Goal: Task Accomplishment & Management: Use online tool/utility

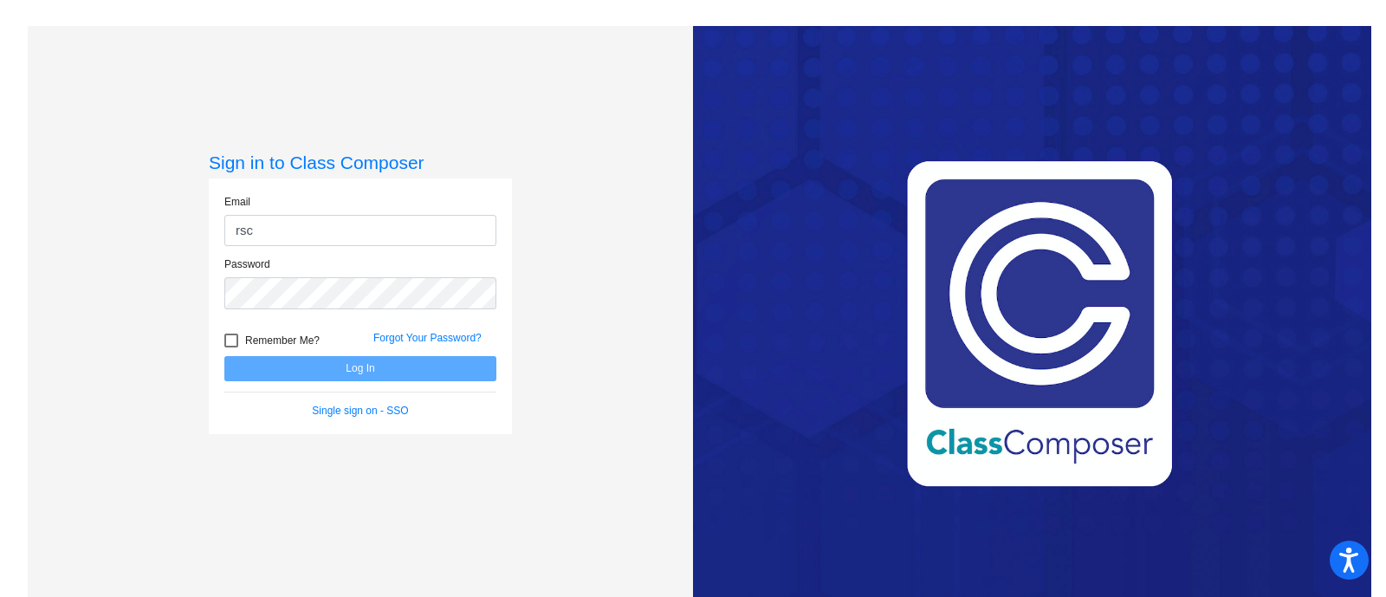
type input "[EMAIL_ADDRESS][DOMAIN_NAME]"
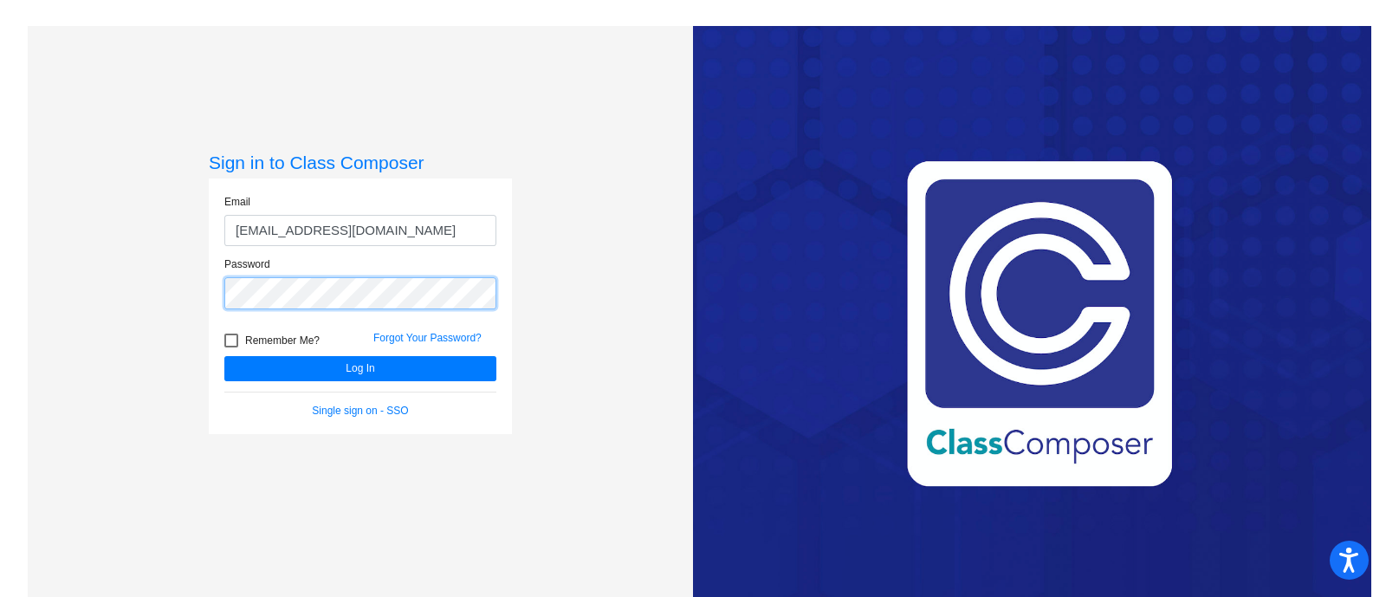
click at [224, 356] on button "Log In" at bounding box center [360, 368] width 272 height 25
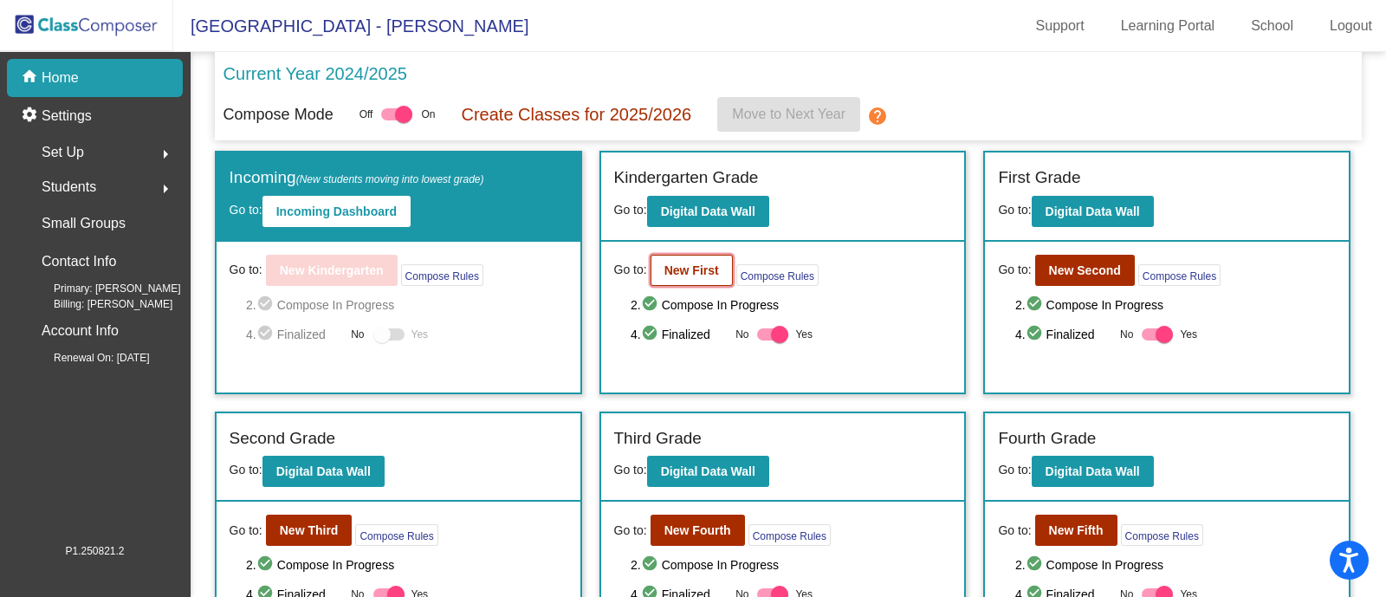
click at [703, 258] on button "New First" at bounding box center [691, 270] width 82 height 31
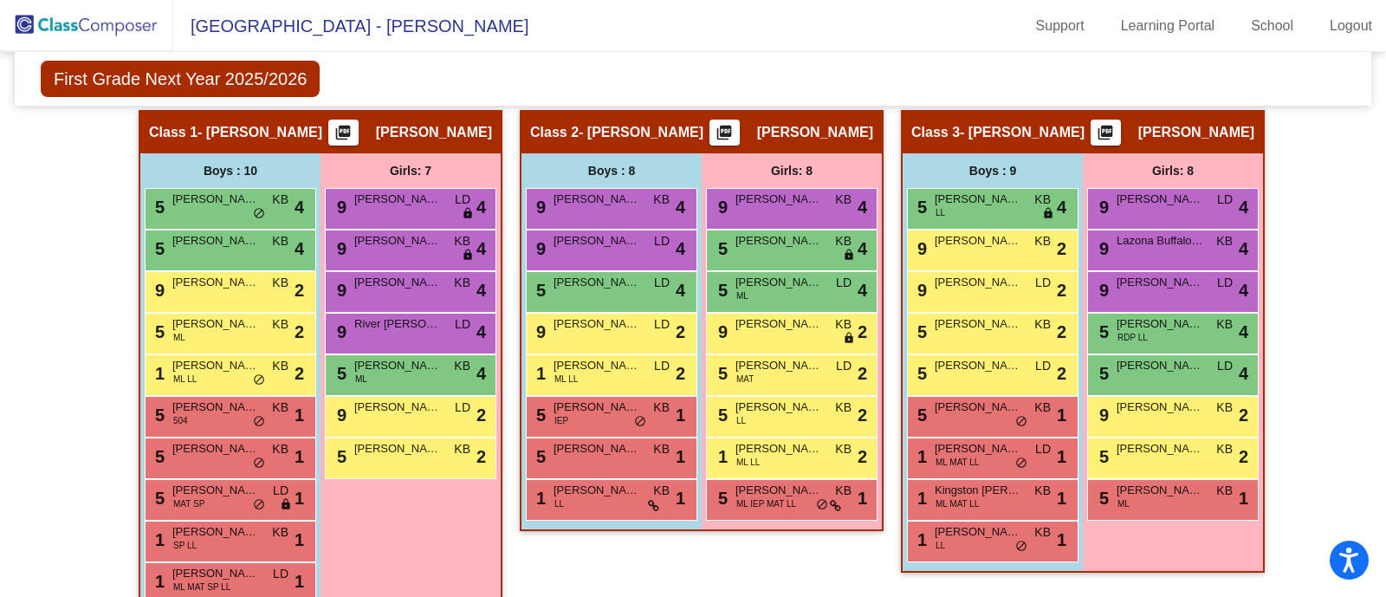
scroll to position [392, 0]
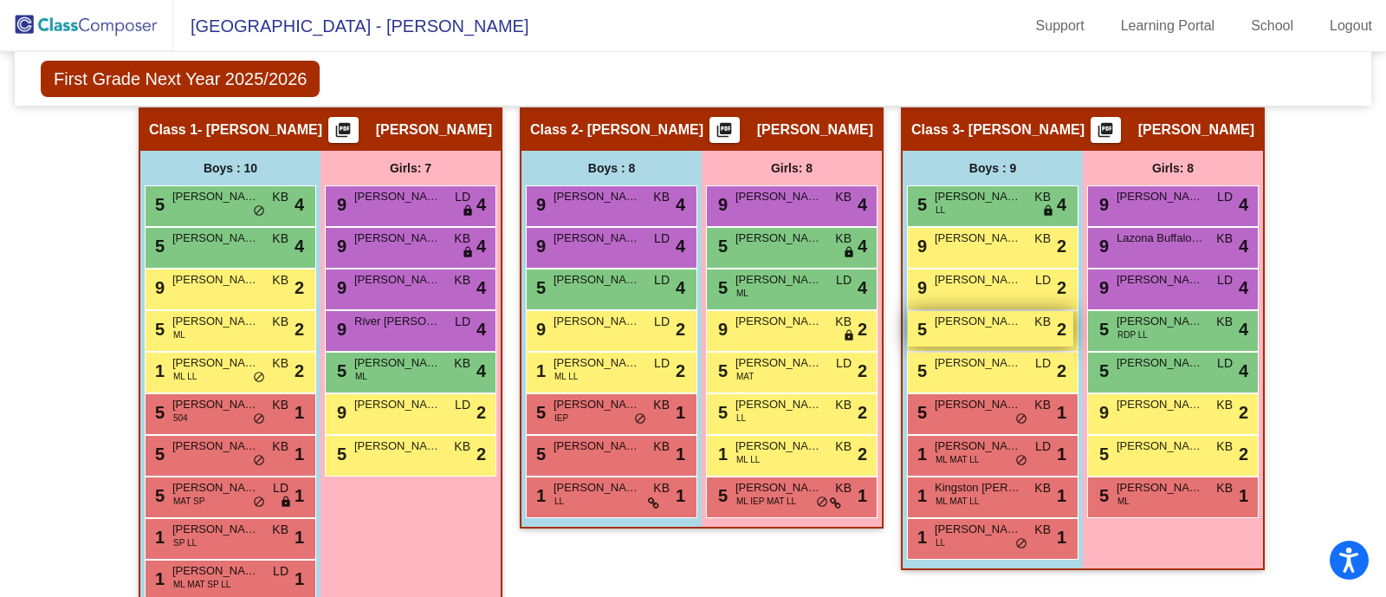
click at [947, 322] on span "[PERSON_NAME]" at bounding box center [977, 321] width 87 height 17
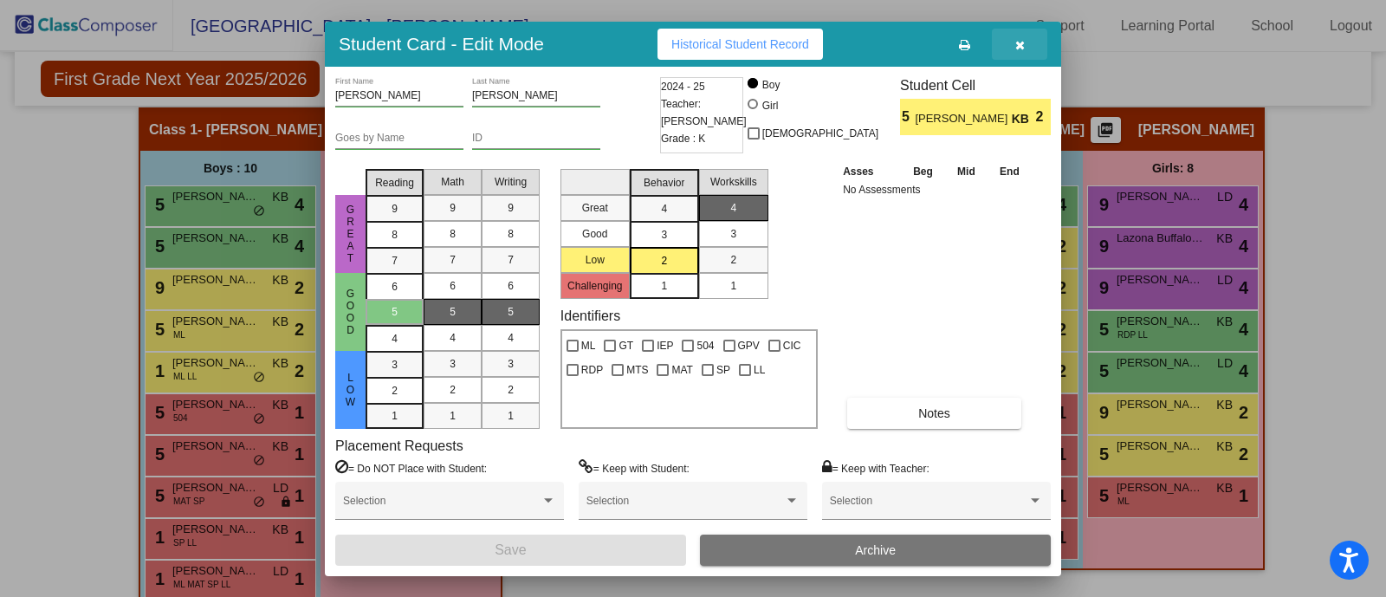
click at [1015, 44] on icon "button" at bounding box center [1020, 45] width 10 height 12
